Goal: Task Accomplishment & Management: Manage account settings

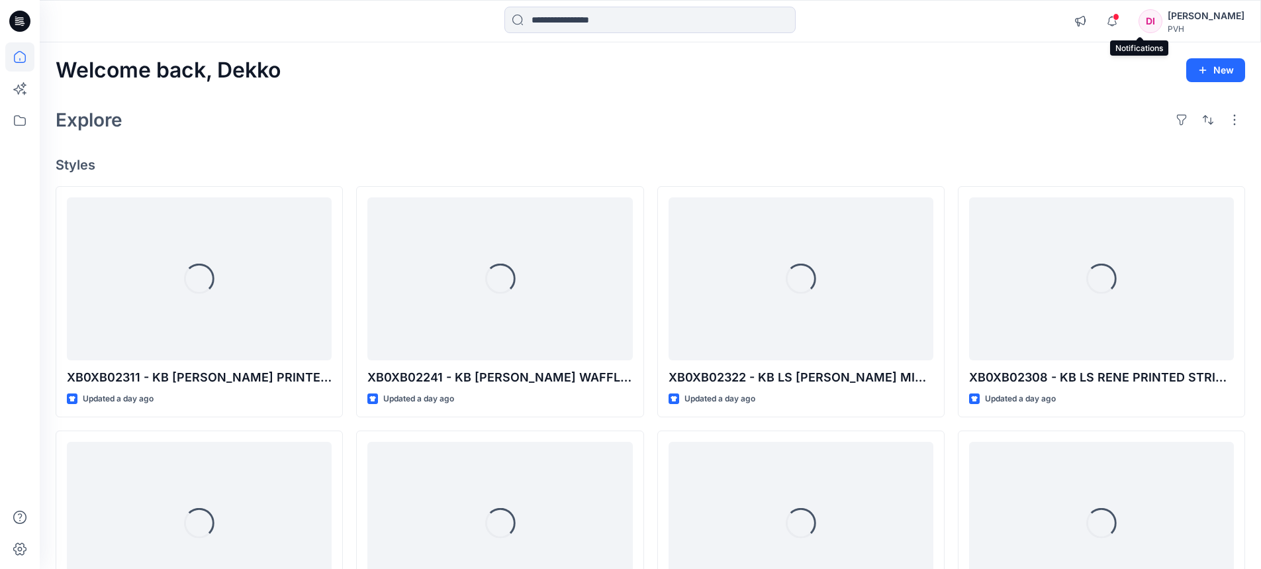
click at [1119, 17] on span at bounding box center [1116, 16] width 7 height 7
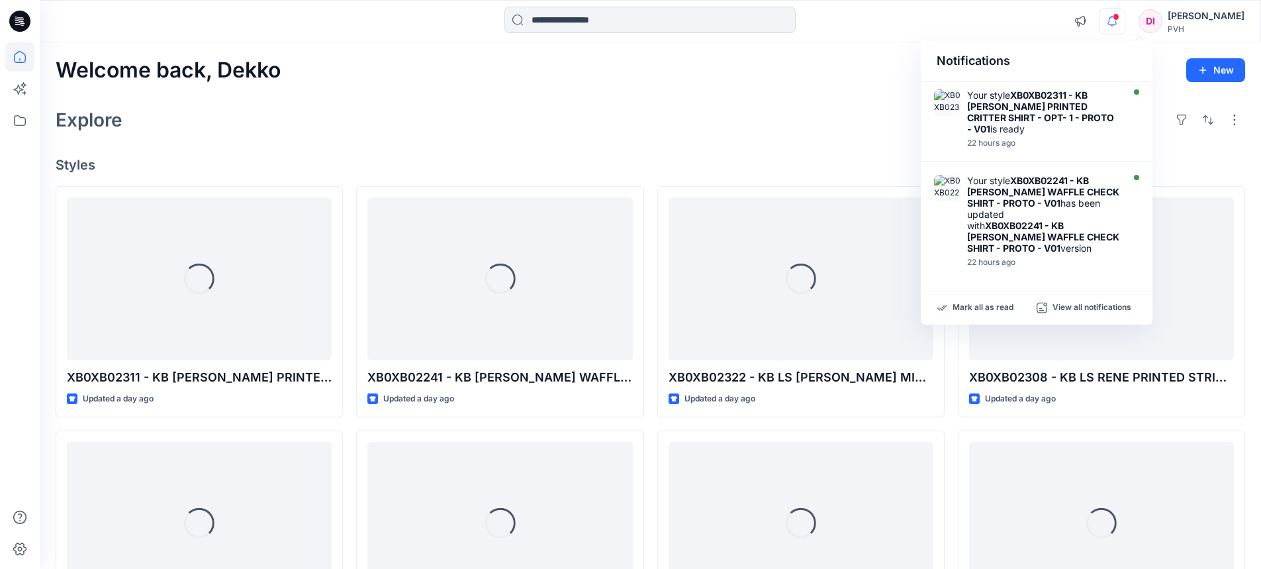
click at [1119, 17] on span at bounding box center [1116, 16] width 7 height 7
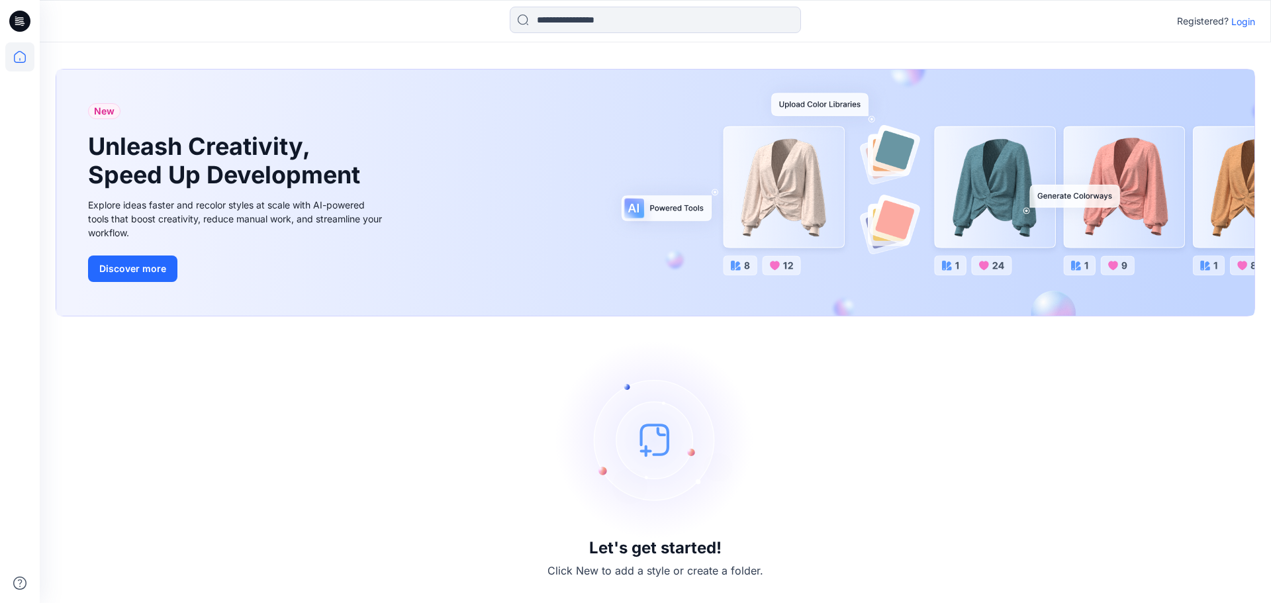
click at [1240, 27] on p "Login" at bounding box center [1243, 22] width 24 height 14
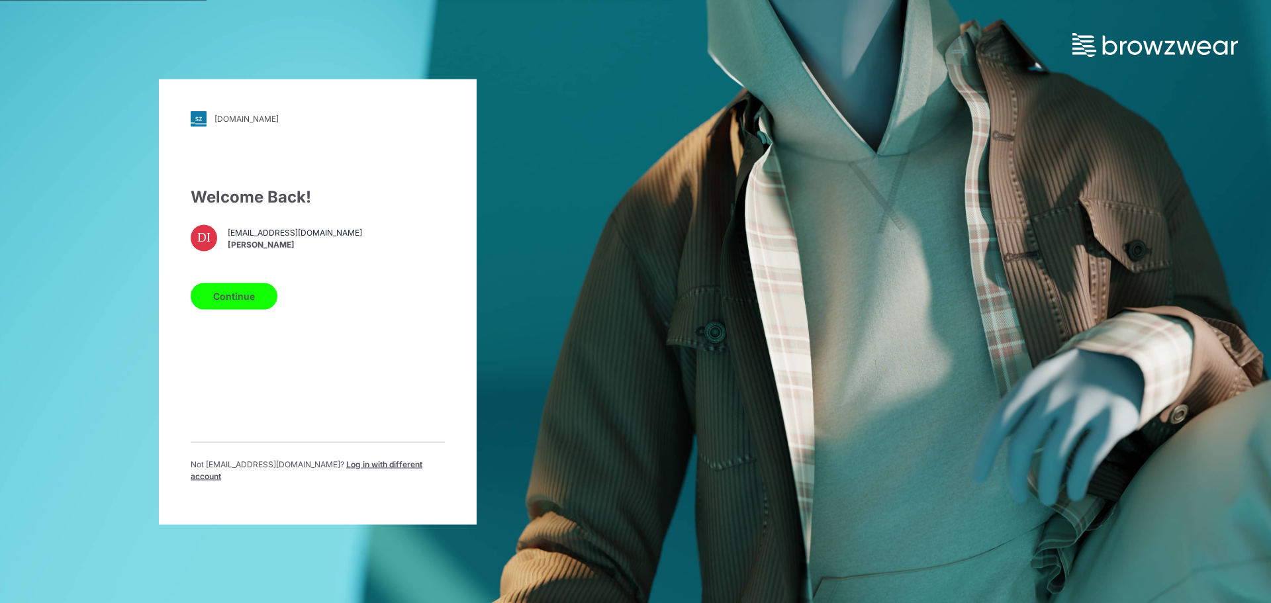
click at [220, 307] on button "Continue" at bounding box center [234, 296] width 87 height 26
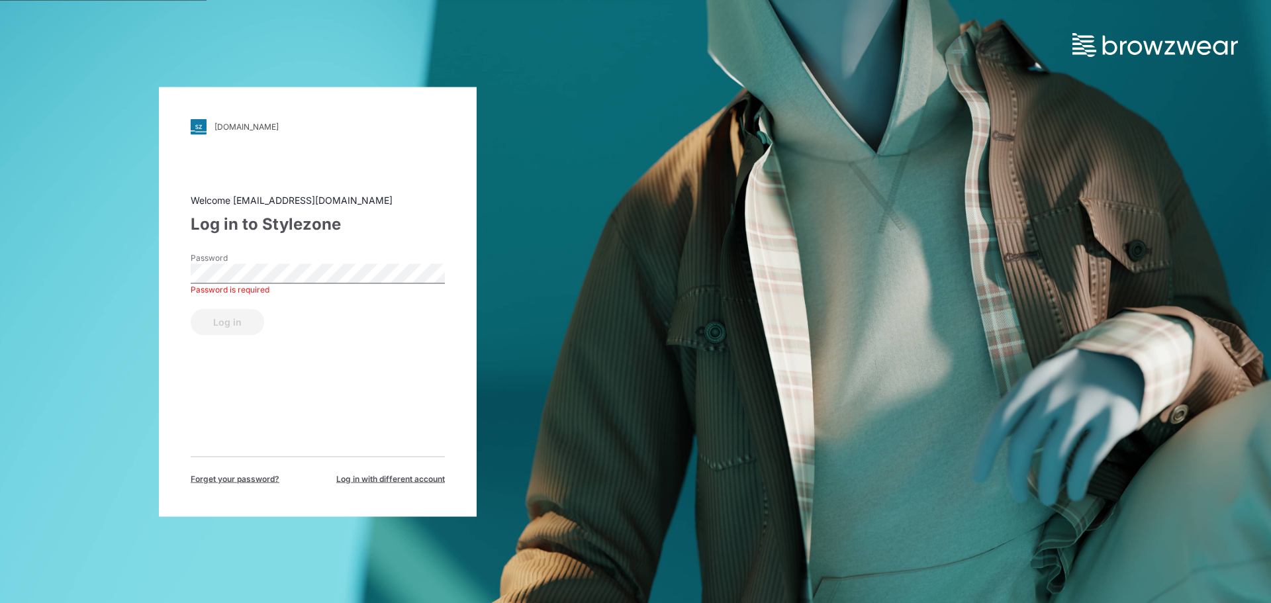
click at [313, 218] on div "Log in to Stylezone" at bounding box center [318, 224] width 254 height 24
click at [244, 315] on button "Log in" at bounding box center [227, 321] width 73 height 26
